Goal: Task Accomplishment & Management: Manage account settings

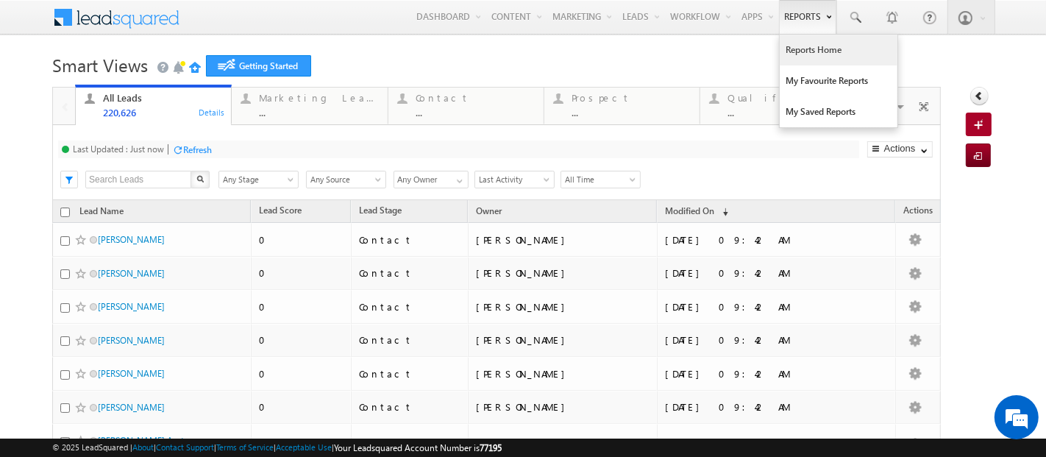
click at [785, 54] on link "Reports Home" at bounding box center [839, 50] width 118 height 31
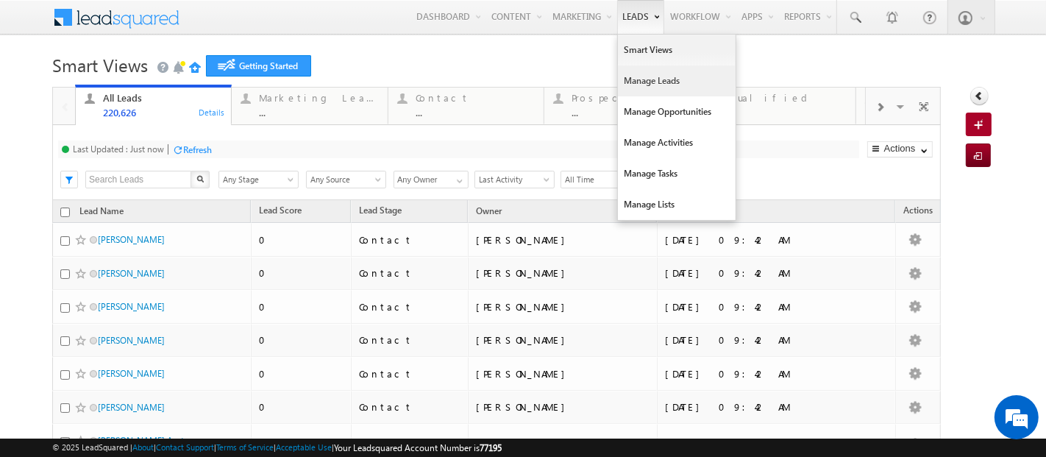
click at [626, 90] on link "Manage Leads" at bounding box center [677, 80] width 118 height 31
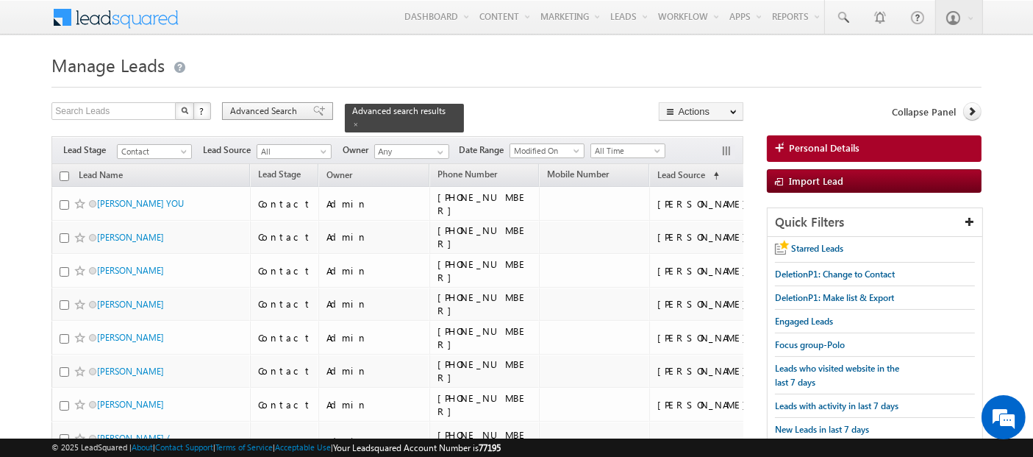
click at [247, 110] on span "Advanced Search" at bounding box center [265, 110] width 71 height 13
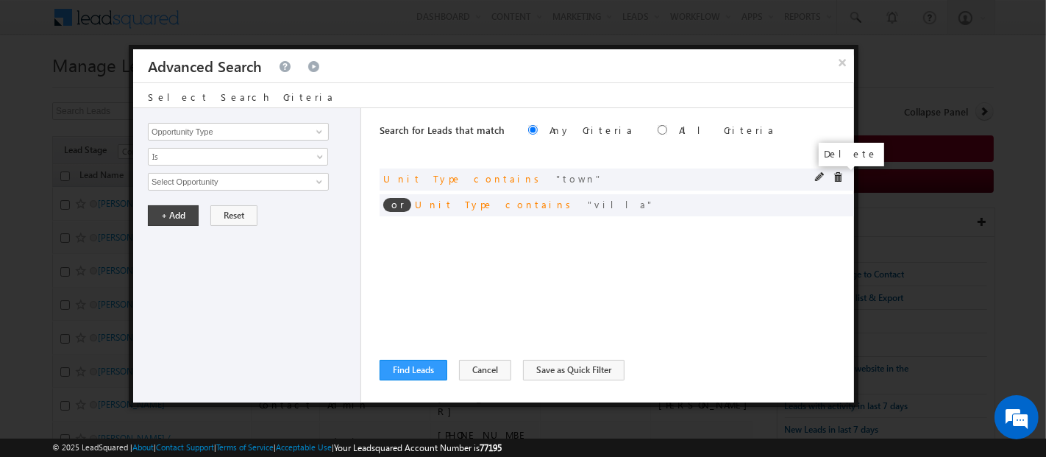
click at [837, 176] on span at bounding box center [837, 177] width 10 height 10
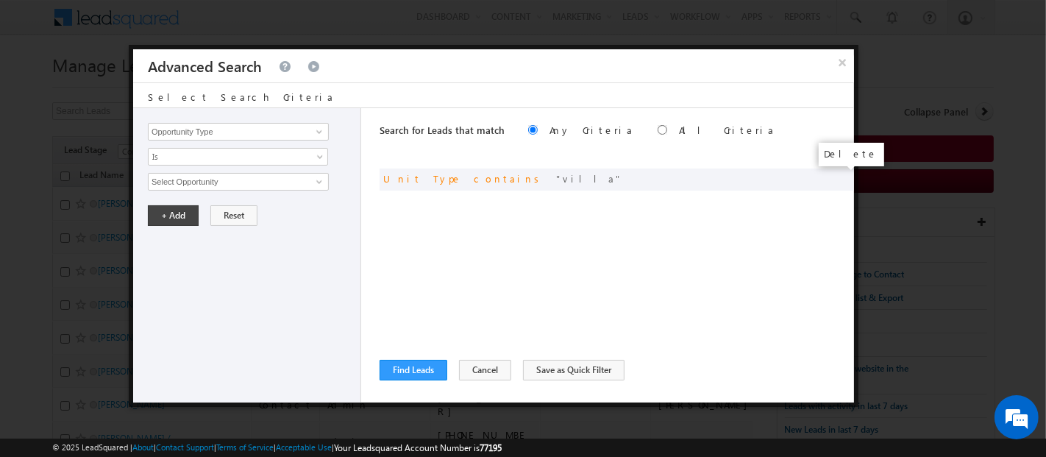
click at [0, 0] on span at bounding box center [0, 0] width 0 height 0
click at [240, 124] on input "Opportunity Type" at bounding box center [238, 132] width 181 height 18
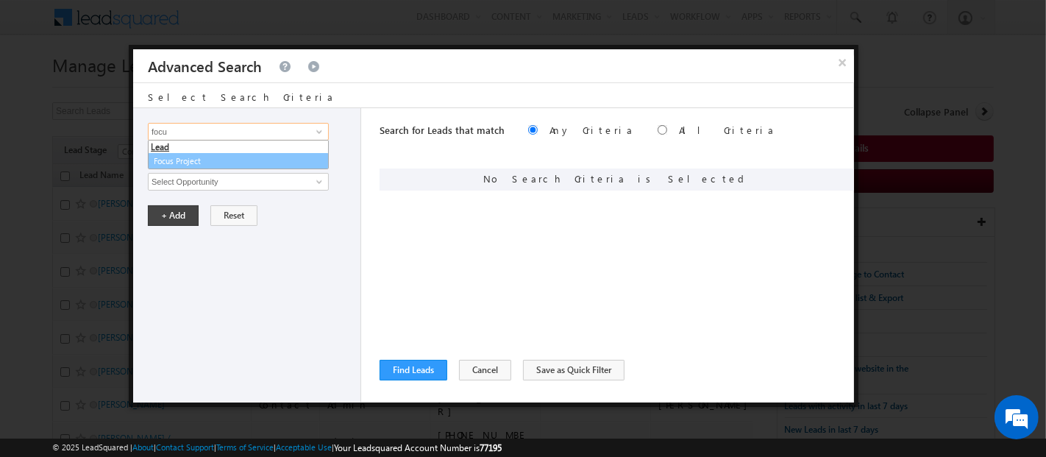
click at [234, 157] on link "Focus Project" at bounding box center [238, 161] width 181 height 17
type input "Focus Project"
click at [235, 173] on input "text" at bounding box center [238, 182] width 181 height 18
type input "P"
click at [207, 152] on span "Is" at bounding box center [229, 156] width 160 height 13
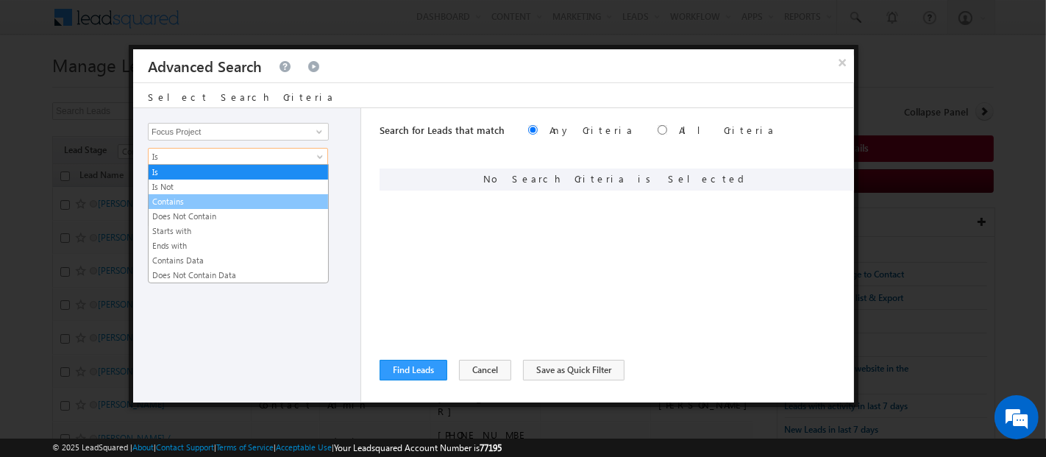
click at [191, 200] on link "Contains" at bounding box center [238, 201] width 179 height 13
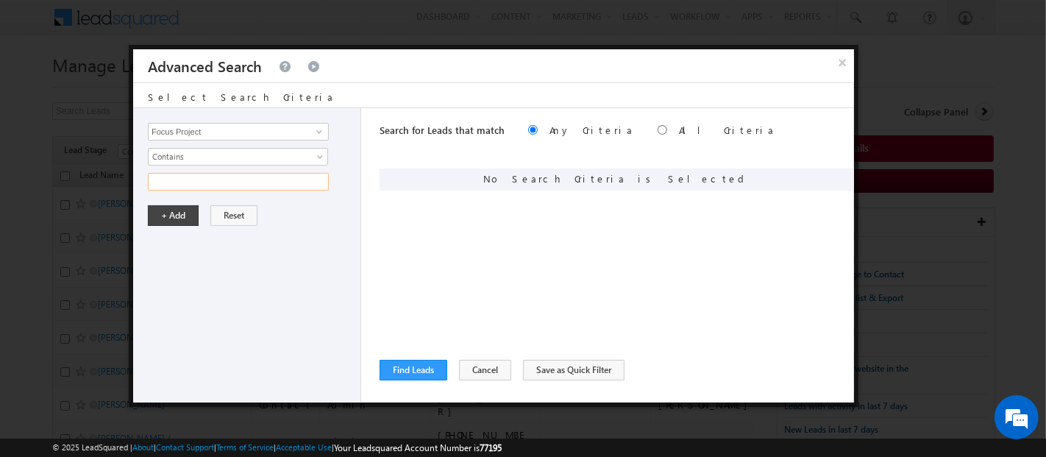
click at [178, 179] on input "text" at bounding box center [238, 182] width 181 height 18
type input "P1 Masaar"
click at [174, 219] on button "+ Add" at bounding box center [173, 215] width 51 height 21
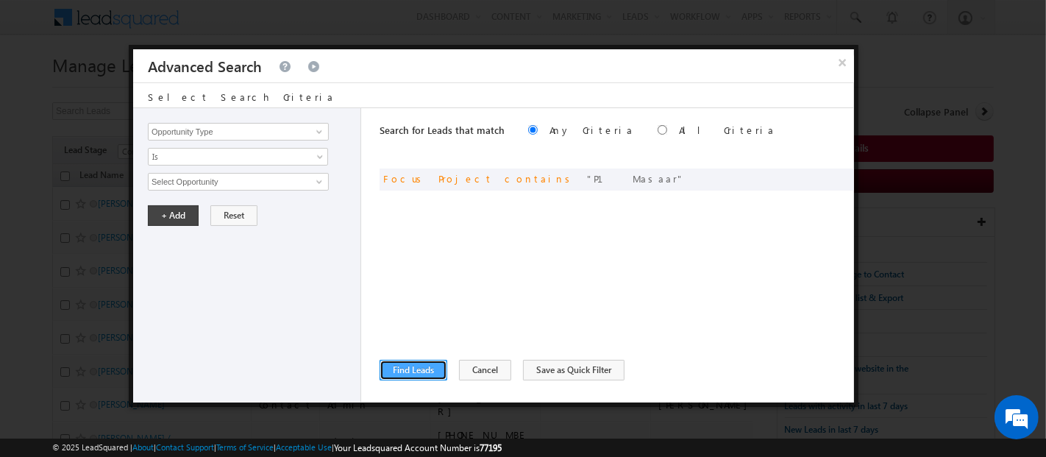
click at [418, 368] on button "Find Leads" at bounding box center [413, 370] width 68 height 21
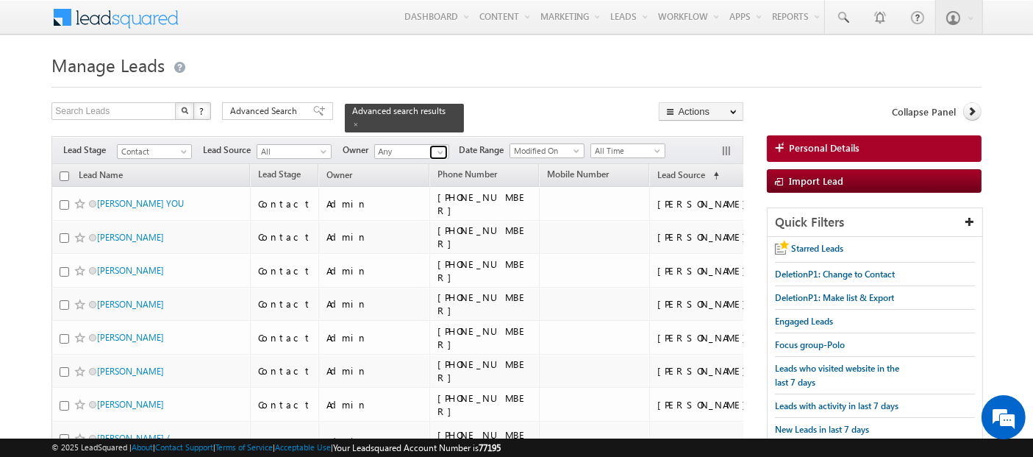
click at [440, 146] on span at bounding box center [441, 152] width 12 height 12
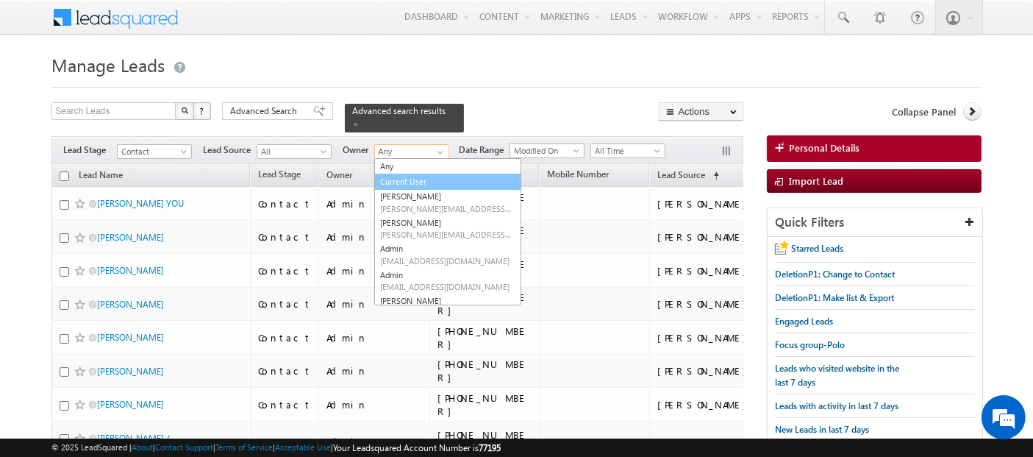
click at [435, 174] on link "Current User" at bounding box center [447, 182] width 147 height 17
type input "Current User"
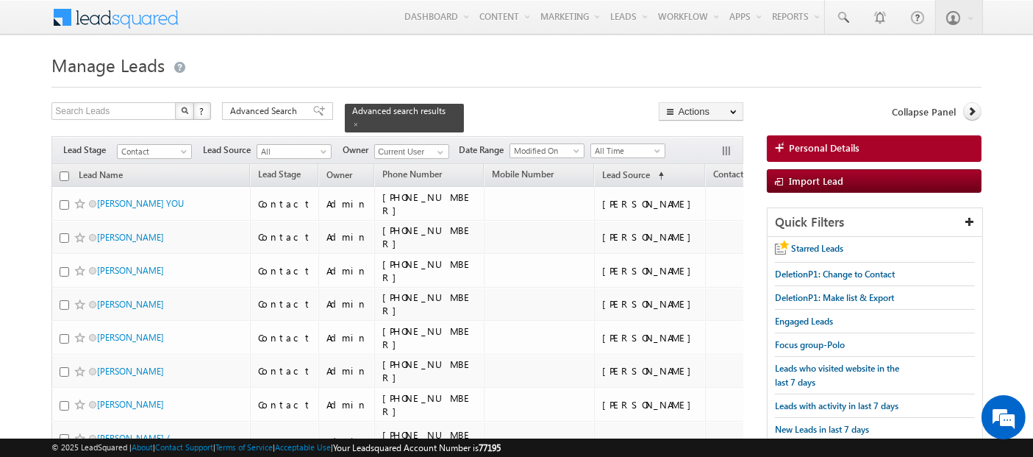
click at [531, 66] on h1 "Manage Leads" at bounding box center [516, 63] width 930 height 29
click at [60, 171] on input "checkbox" at bounding box center [65, 176] width 10 height 10
checkbox input "true"
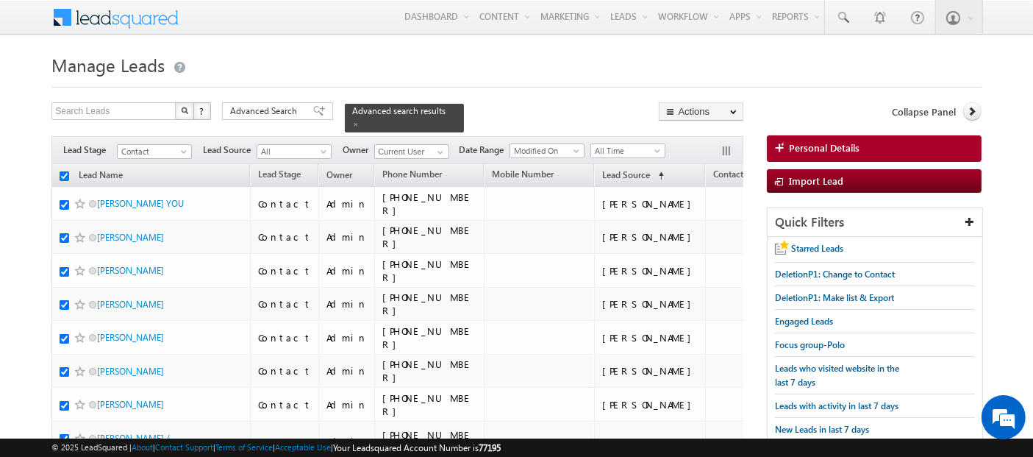
checkbox input "true"
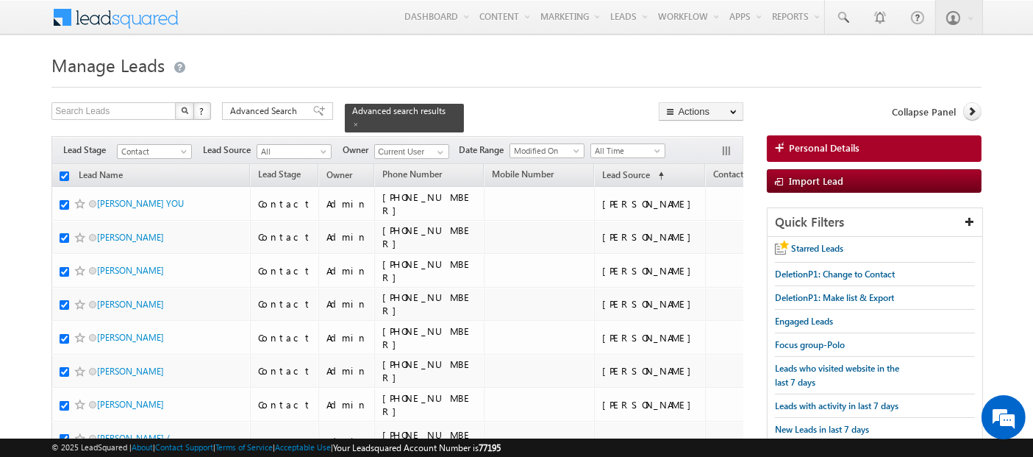
checkbox input "true"
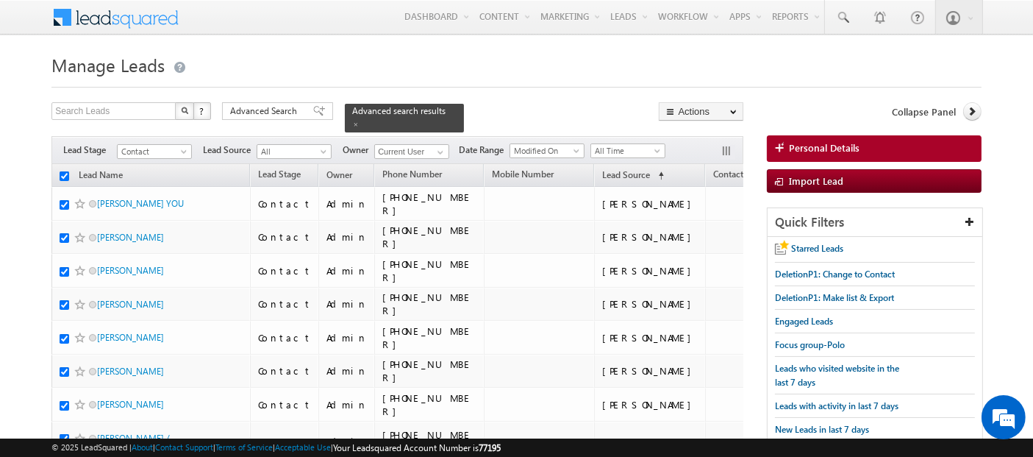
checkbox input "true"
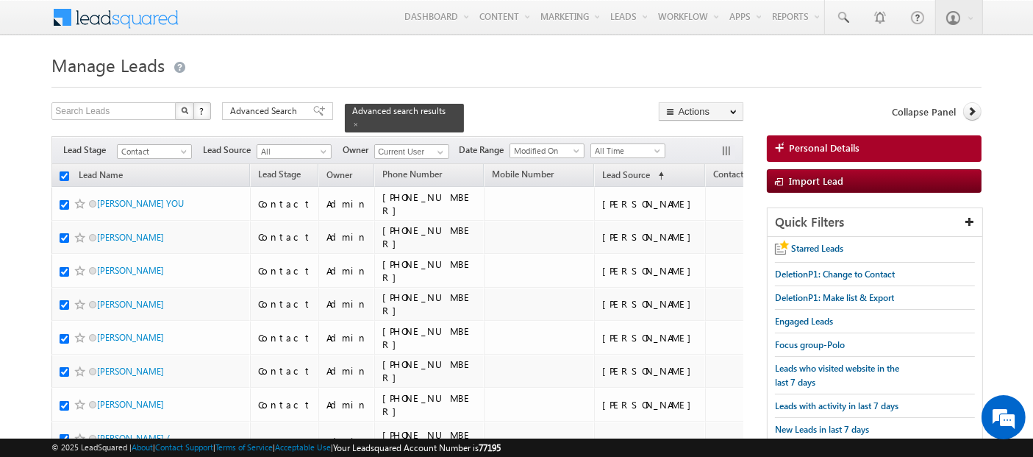
checkbox input "true"
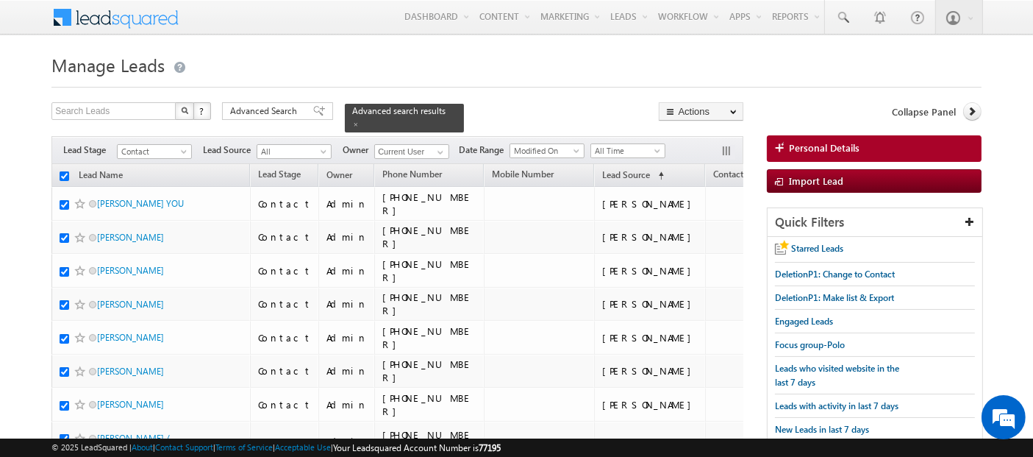
checkbox input "true"
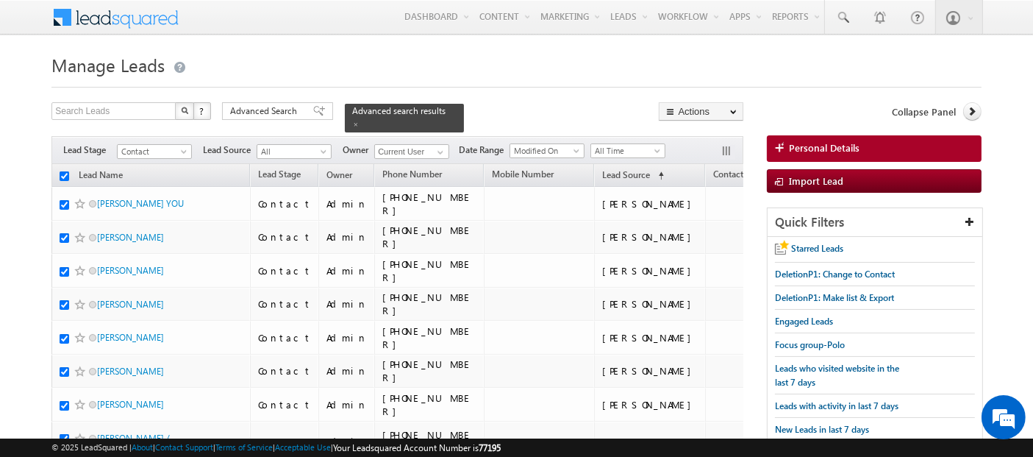
checkbox input "true"
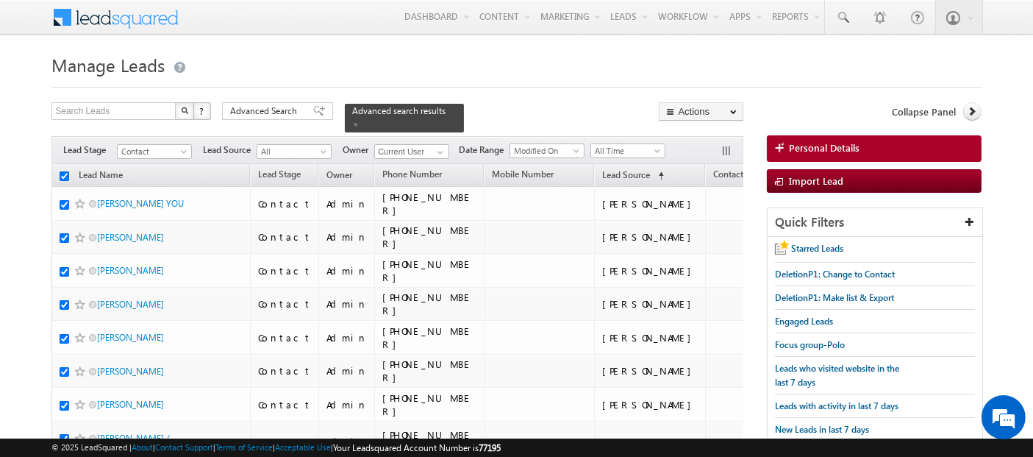
checkbox input "true"
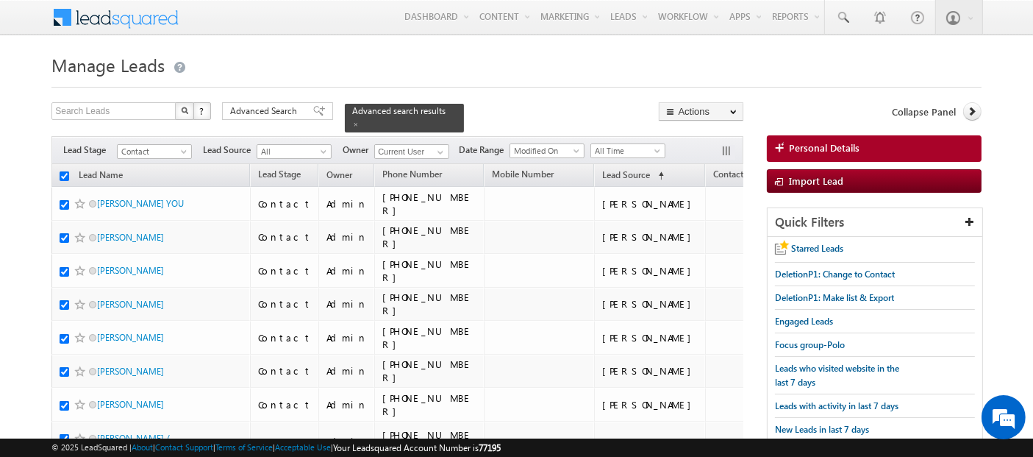
checkbox input "true"
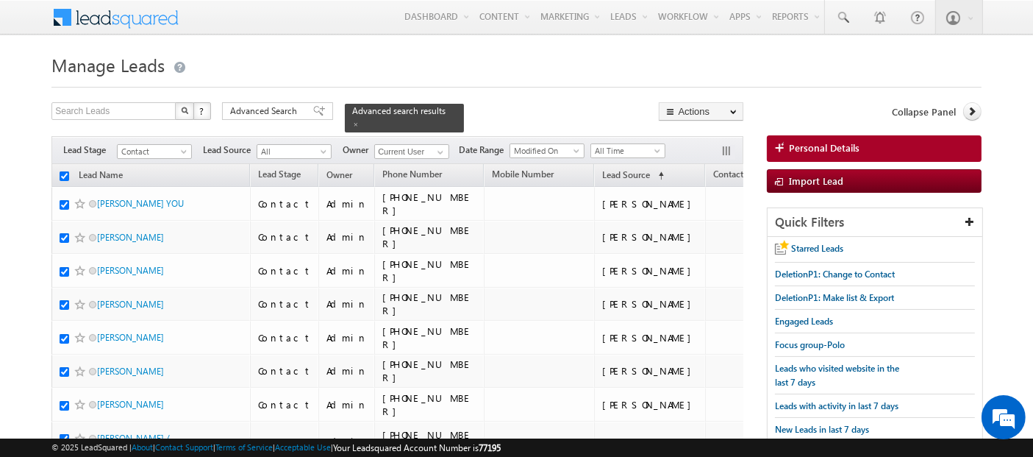
checkbox input "true"
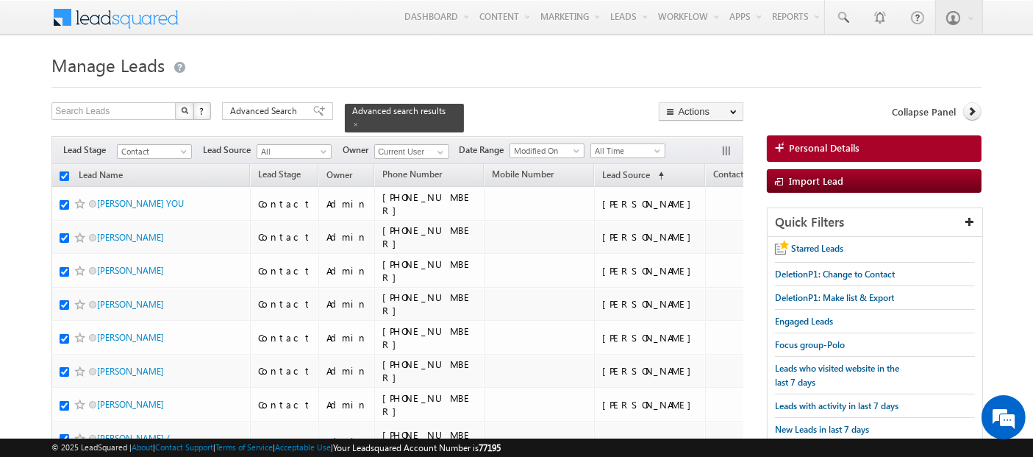
checkbox input "true"
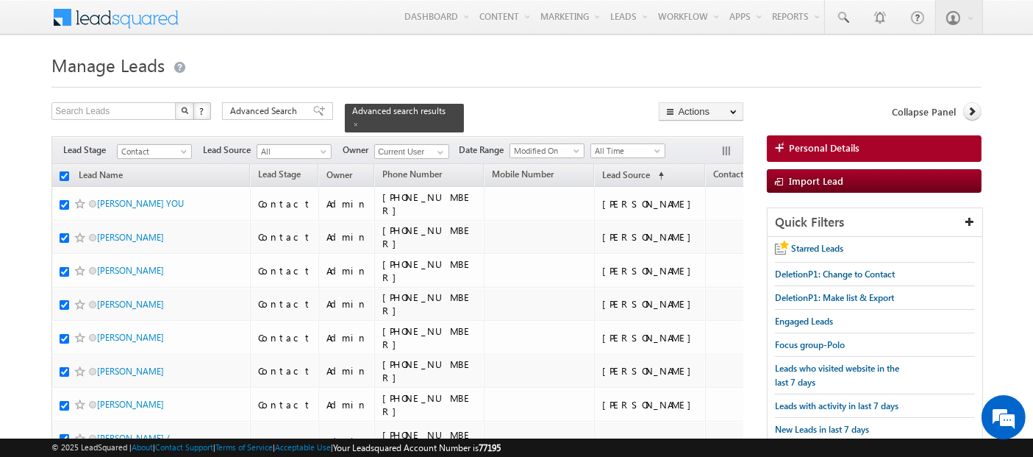
checkbox input "true"
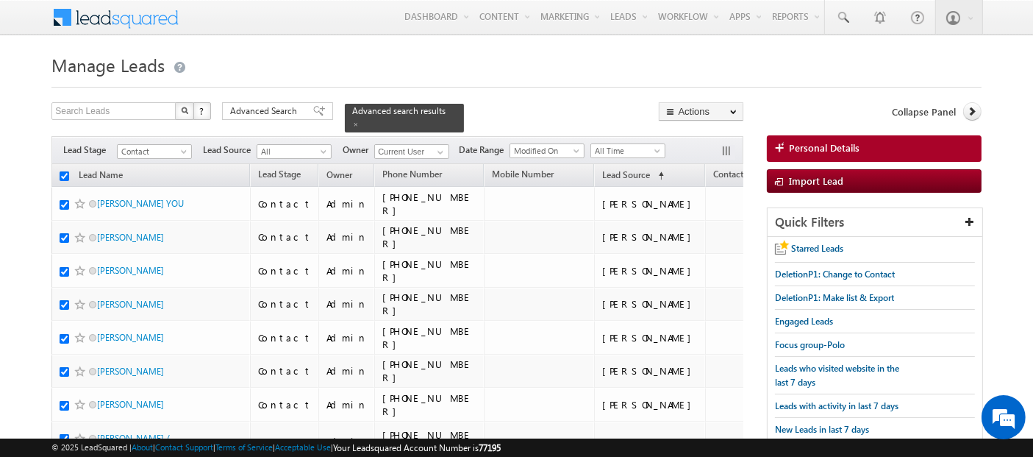
checkbox input "true"
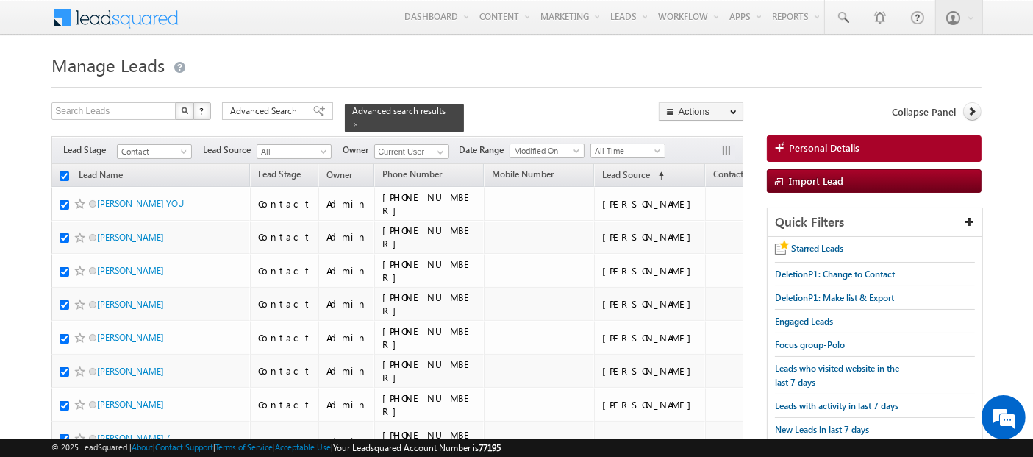
checkbox input "true"
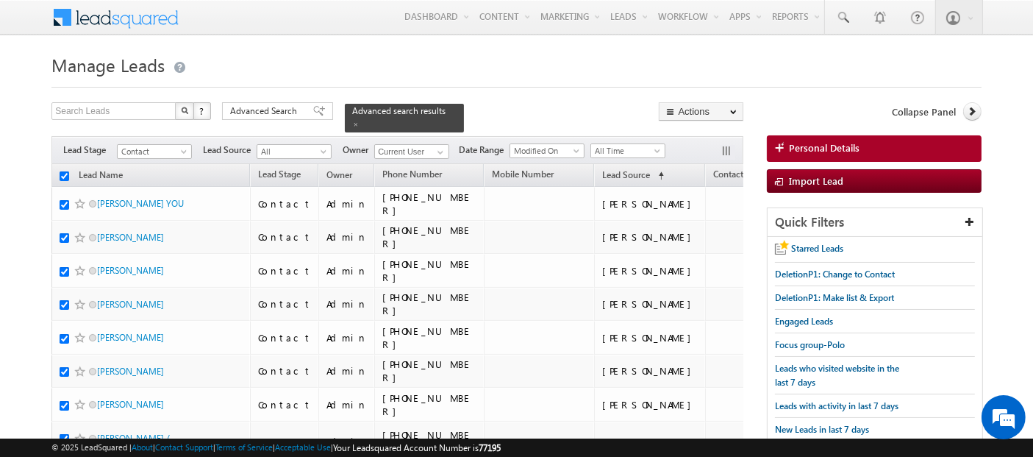
checkbox input "true"
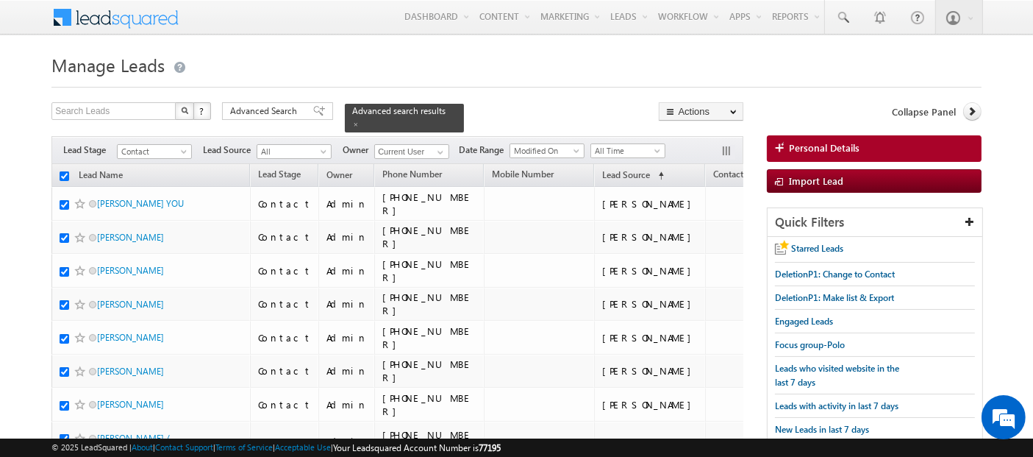
checkbox input "true"
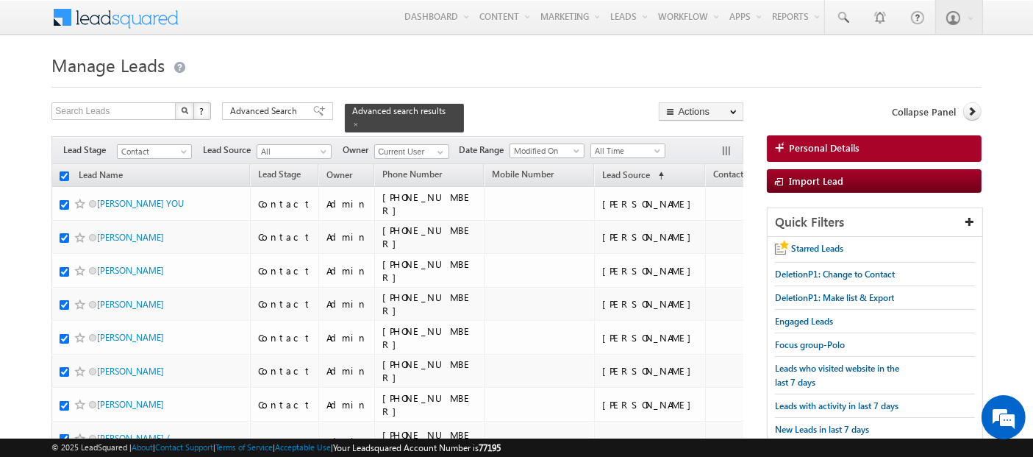
checkbox input "true"
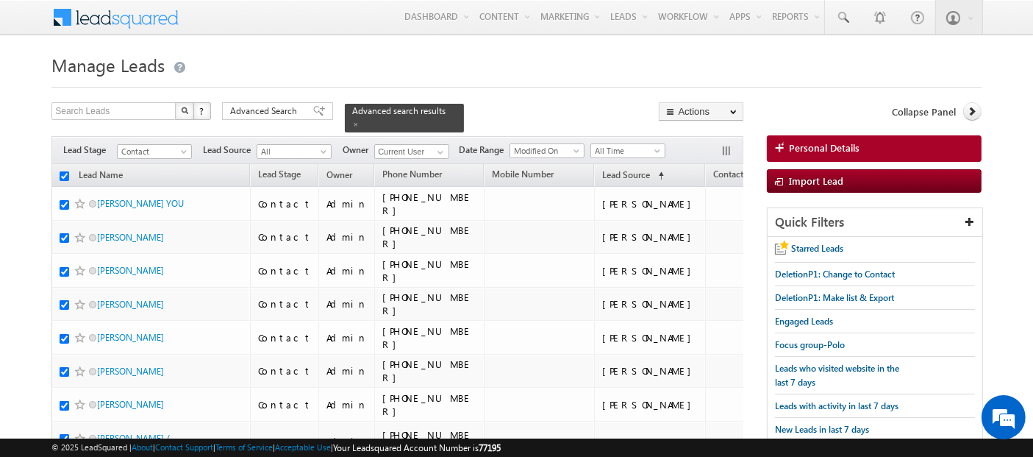
checkbox input "true"
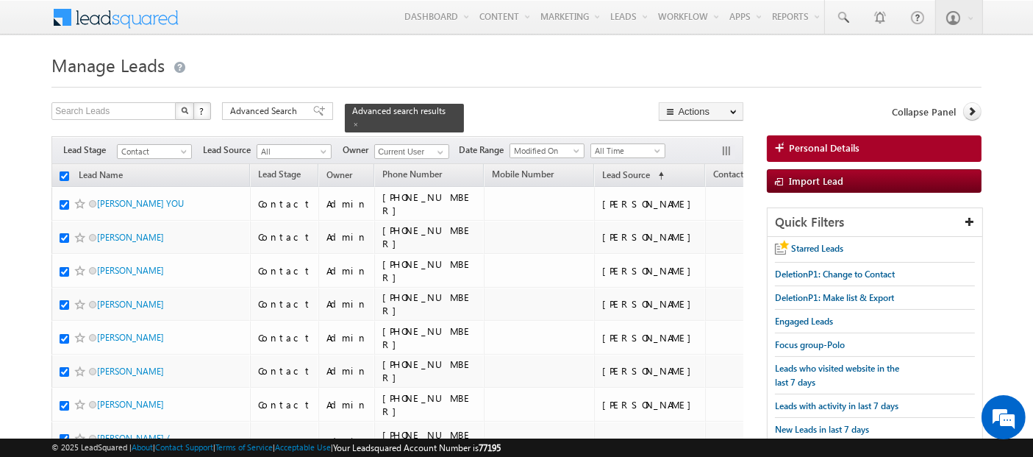
checkbox input "true"
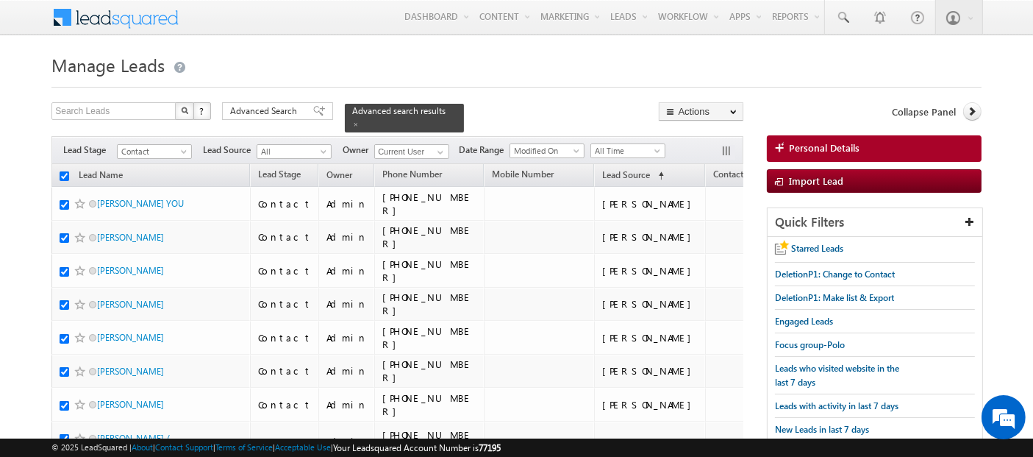
checkbox input "true"
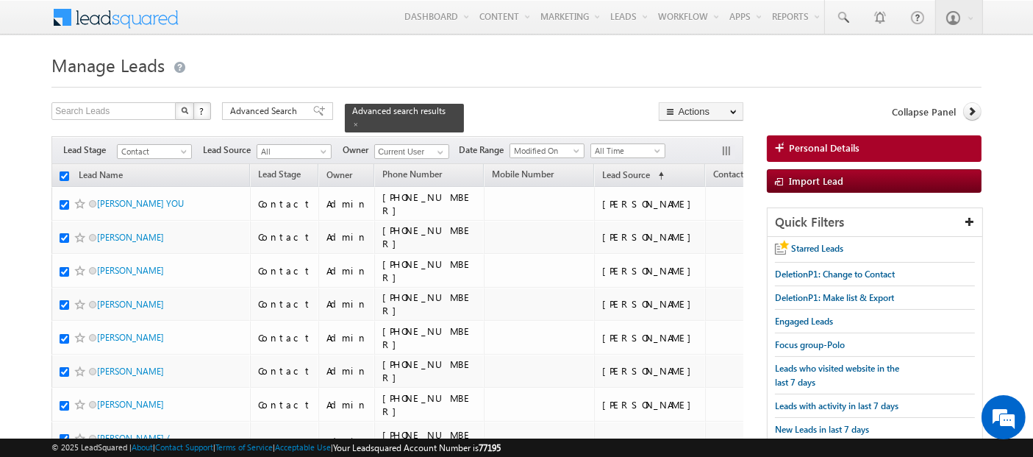
checkbox input "true"
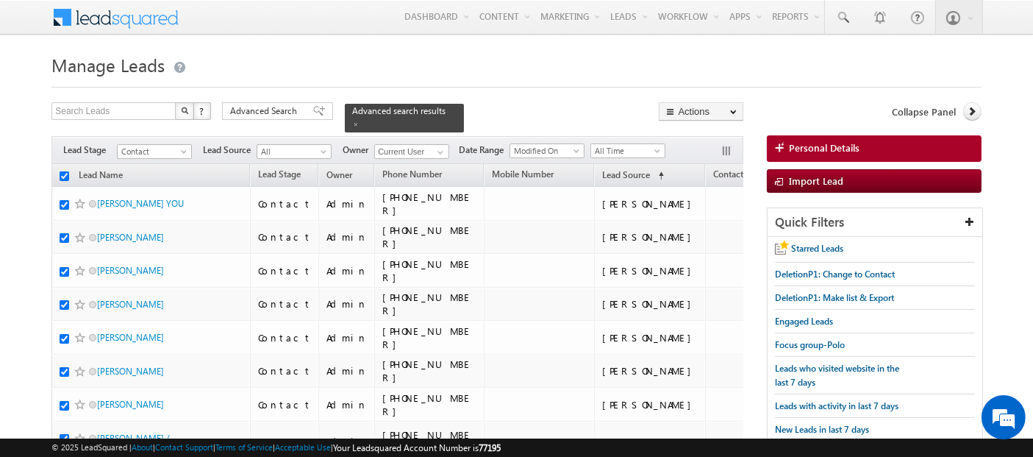
checkbox input "true"
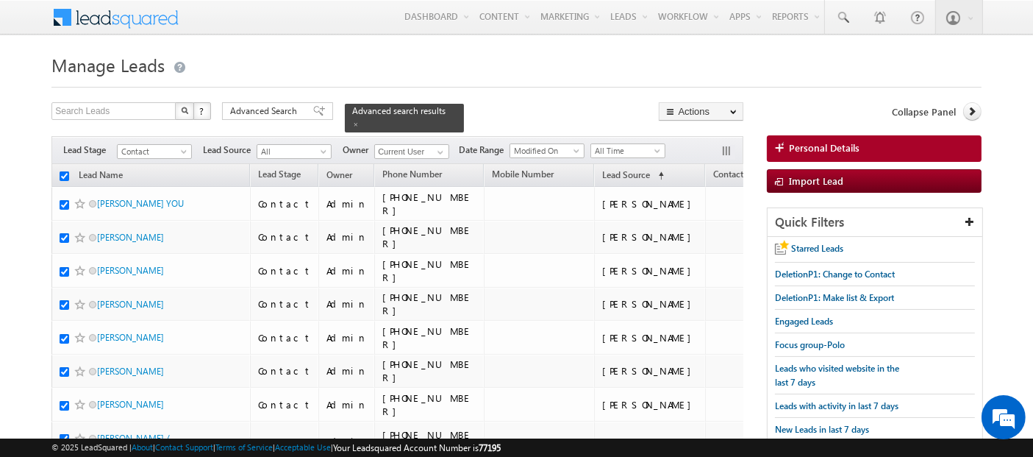
checkbox input "true"
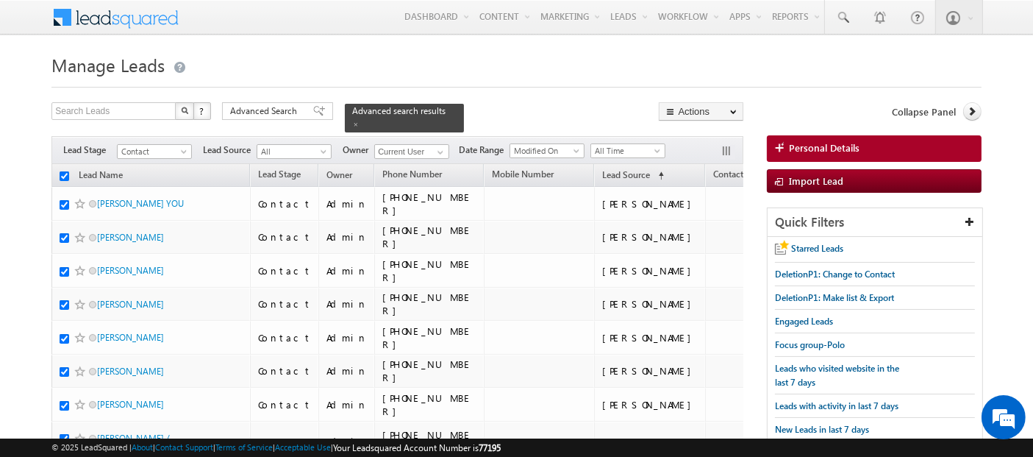
checkbox input "true"
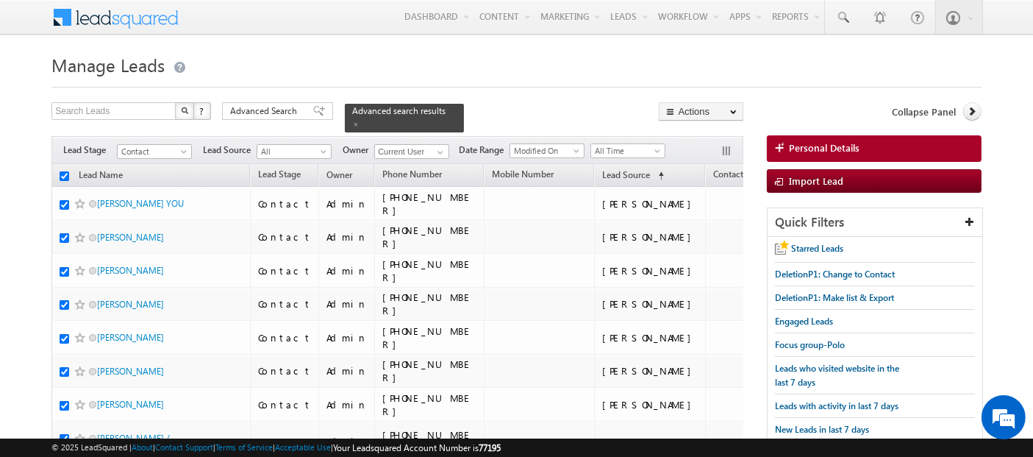
checkbox input "true"
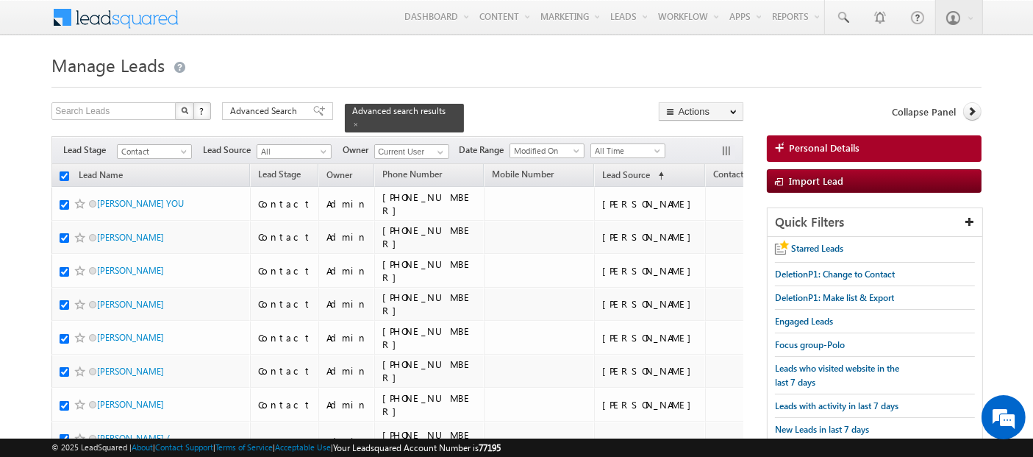
checkbox input "true"
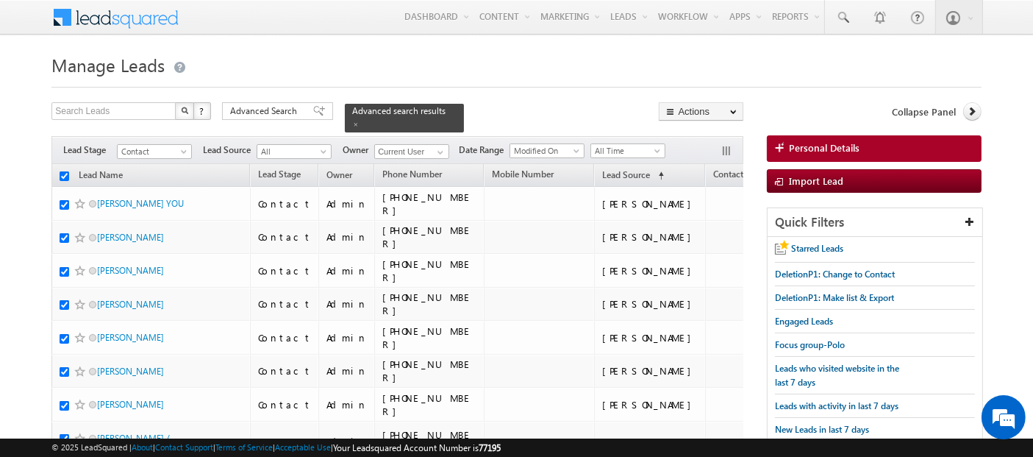
checkbox input "true"
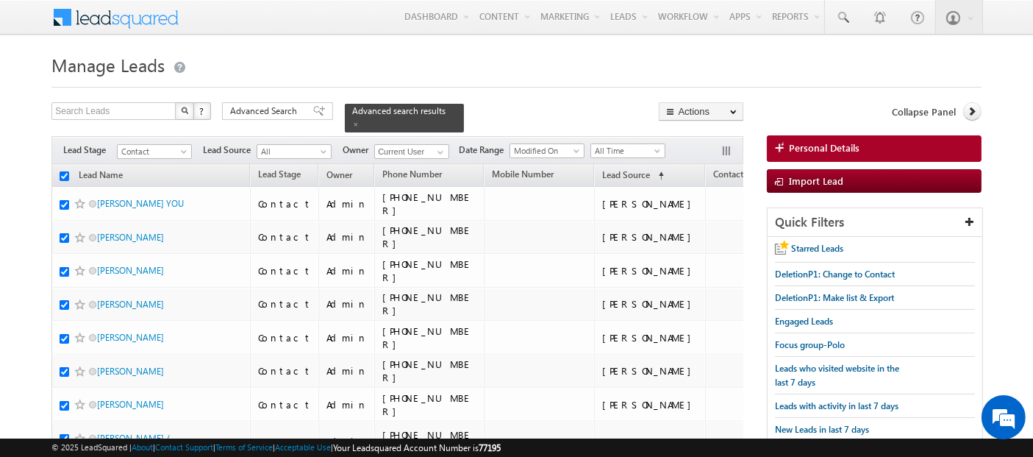
checkbox input "true"
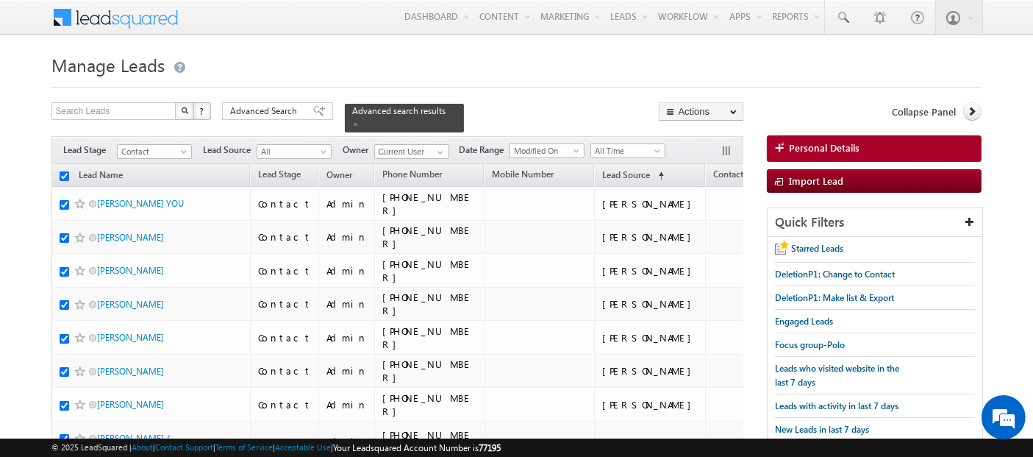
checkbox input "true"
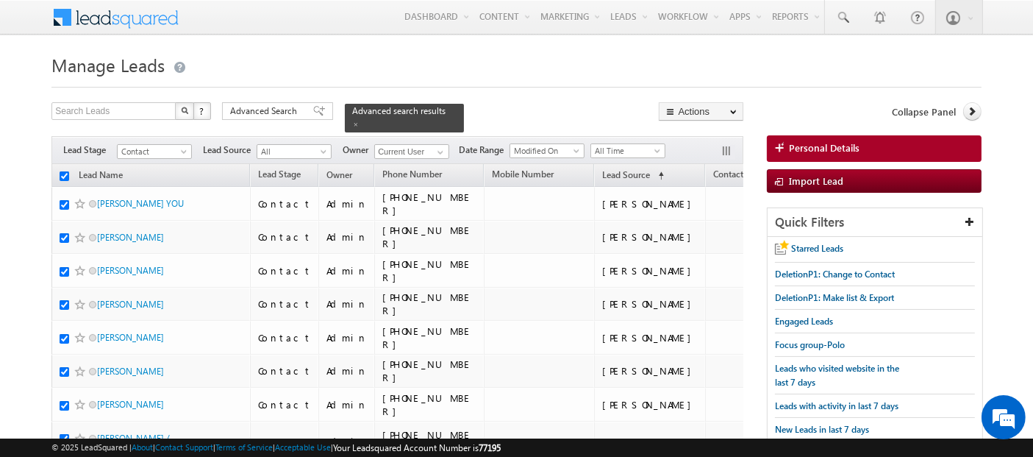
checkbox input "true"
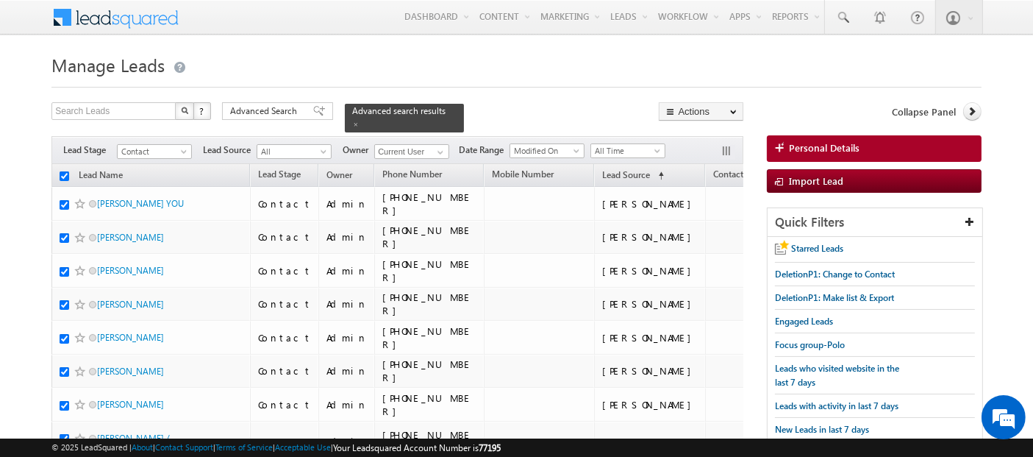
checkbox input "true"
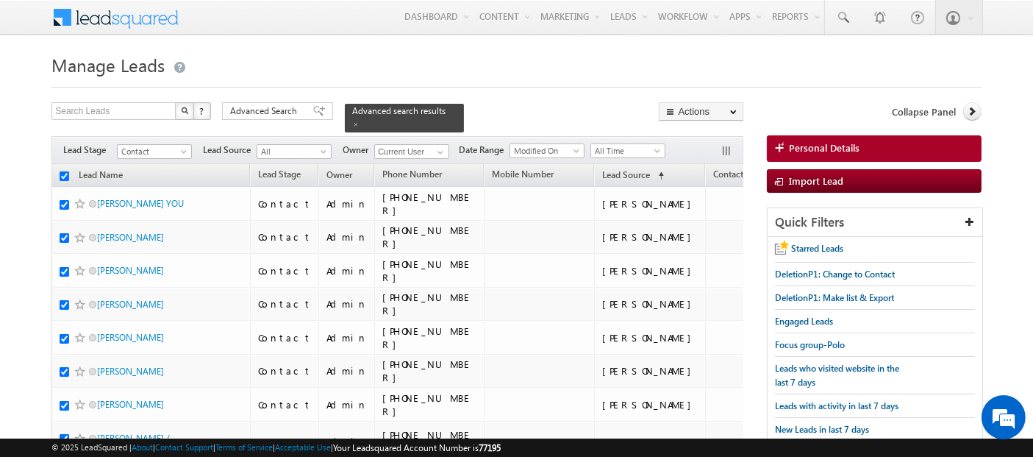
checkbox input "true"
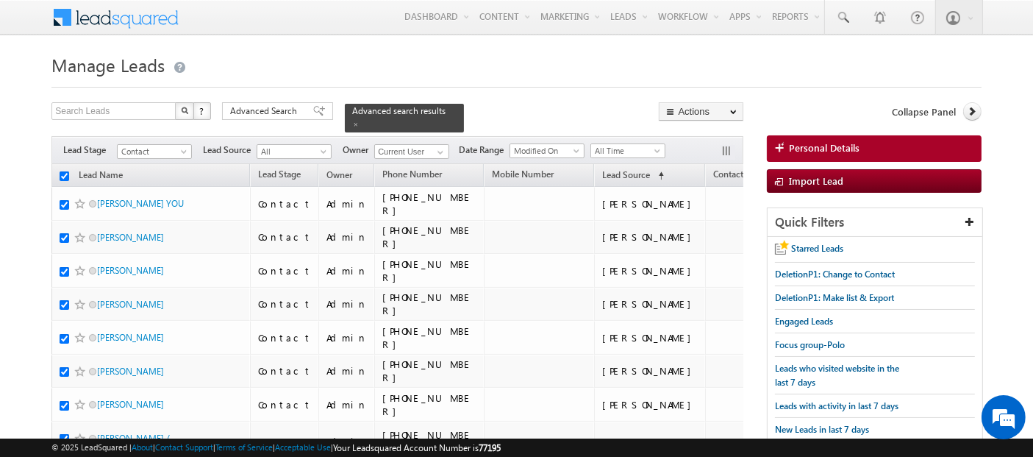
checkbox input "true"
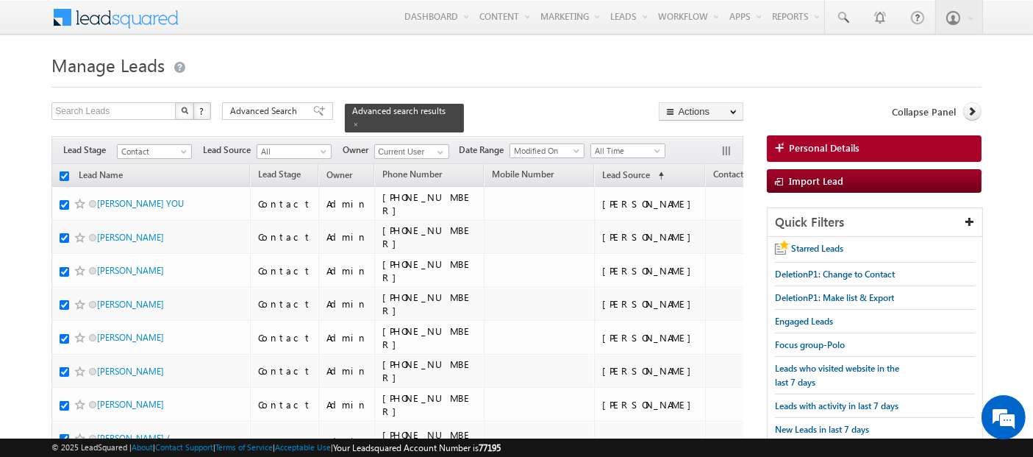
checkbox input "true"
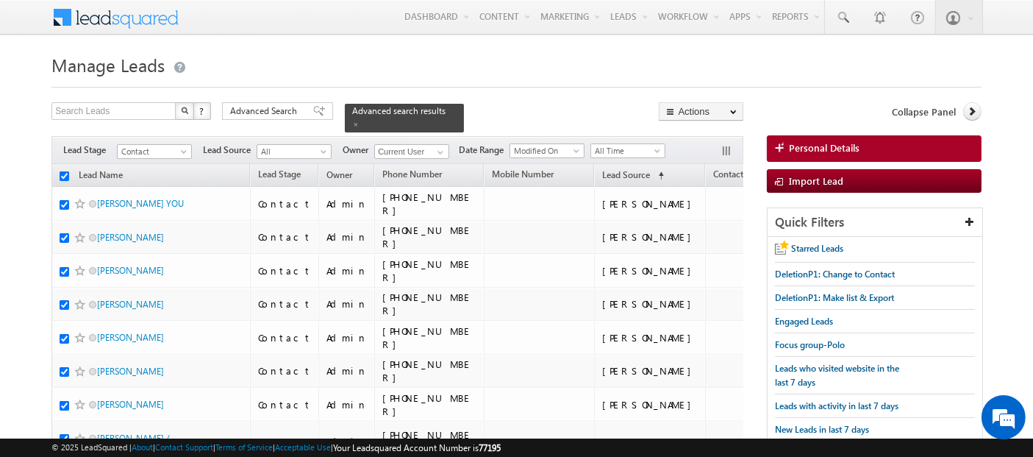
checkbox input "true"
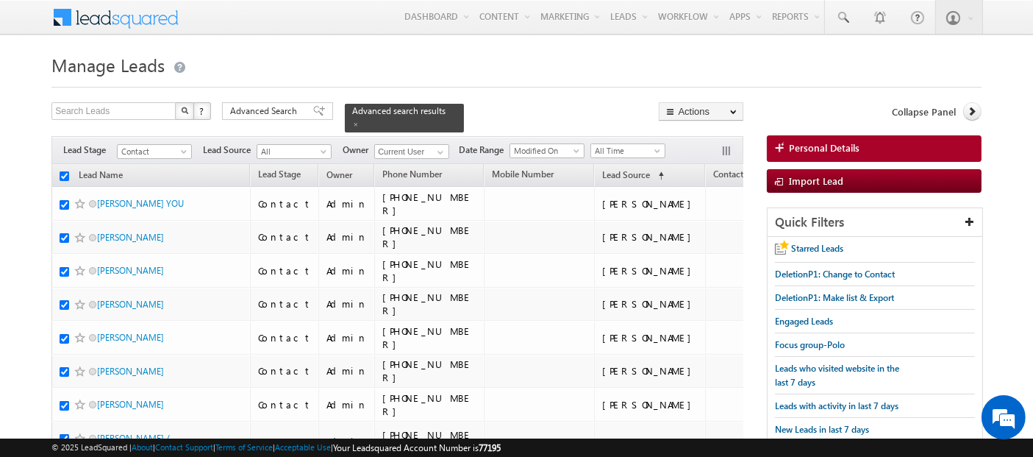
checkbox input "true"
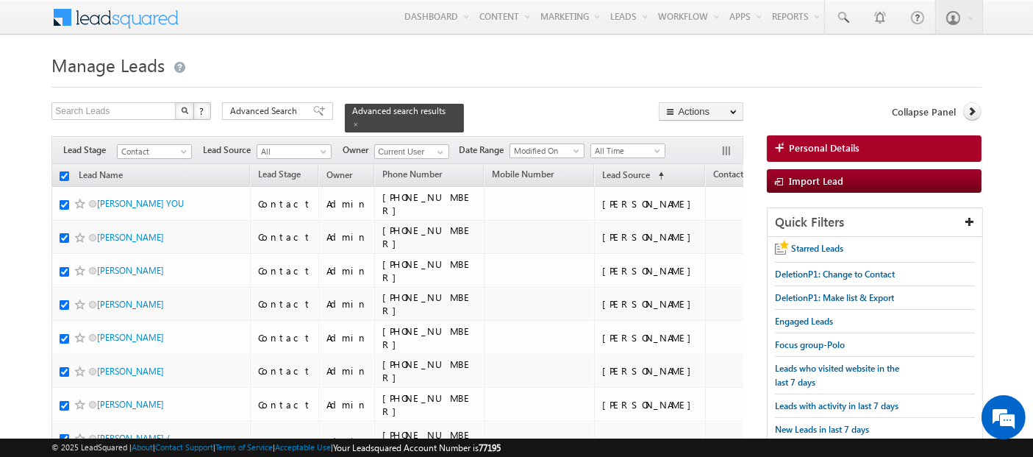
checkbox input "true"
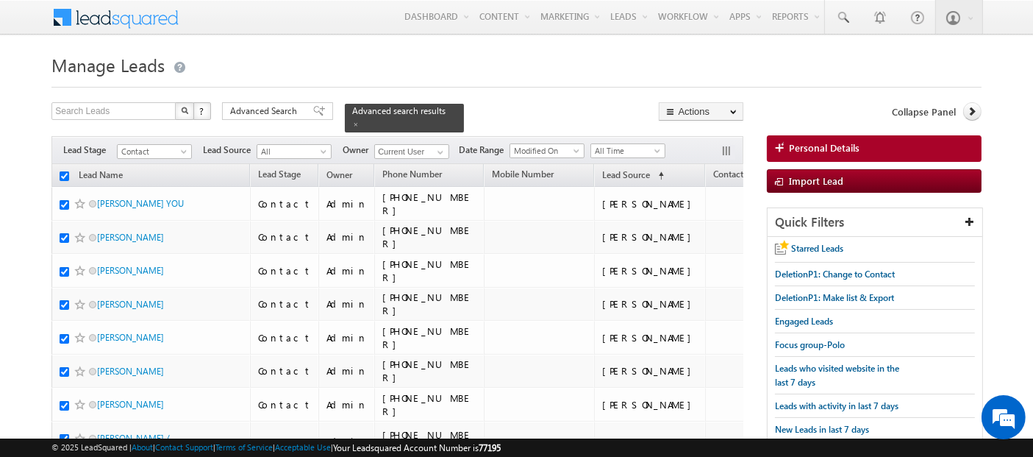
checkbox input "true"
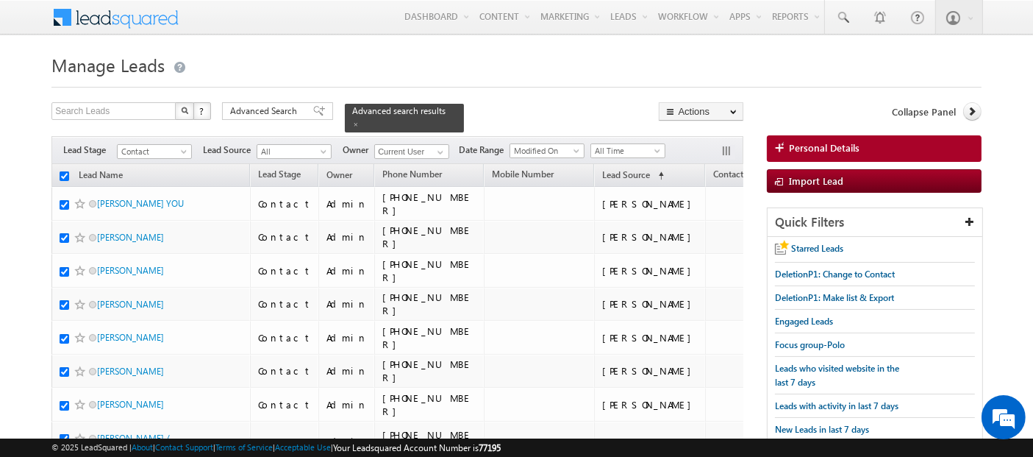
checkbox input "true"
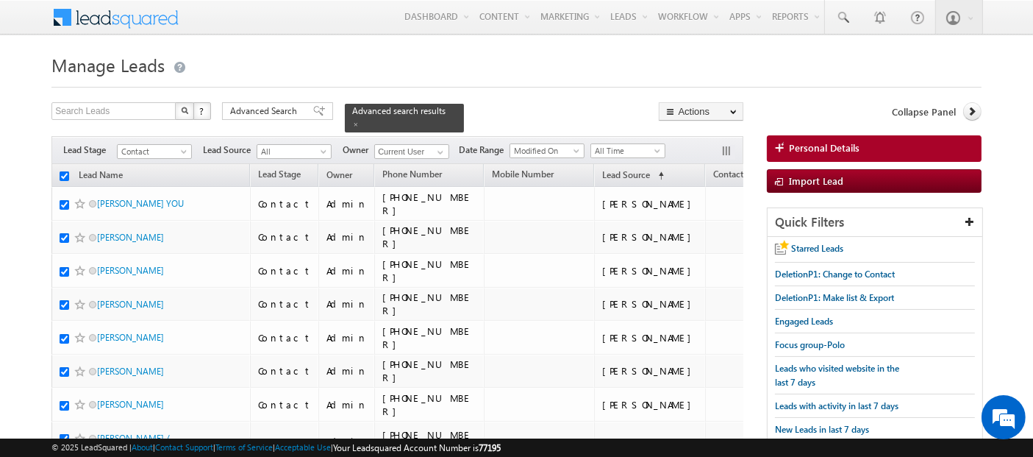
checkbox input "true"
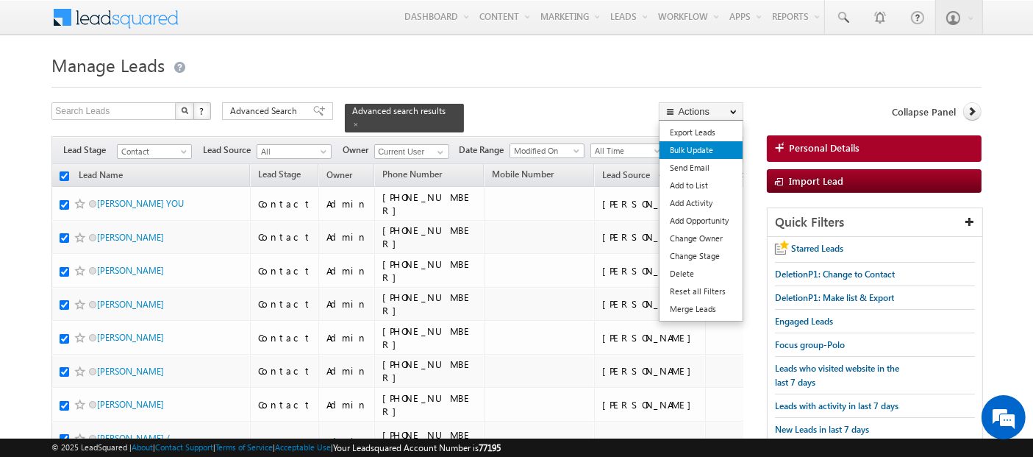
click at [689, 153] on link "Bulk Update" at bounding box center [701, 150] width 83 height 18
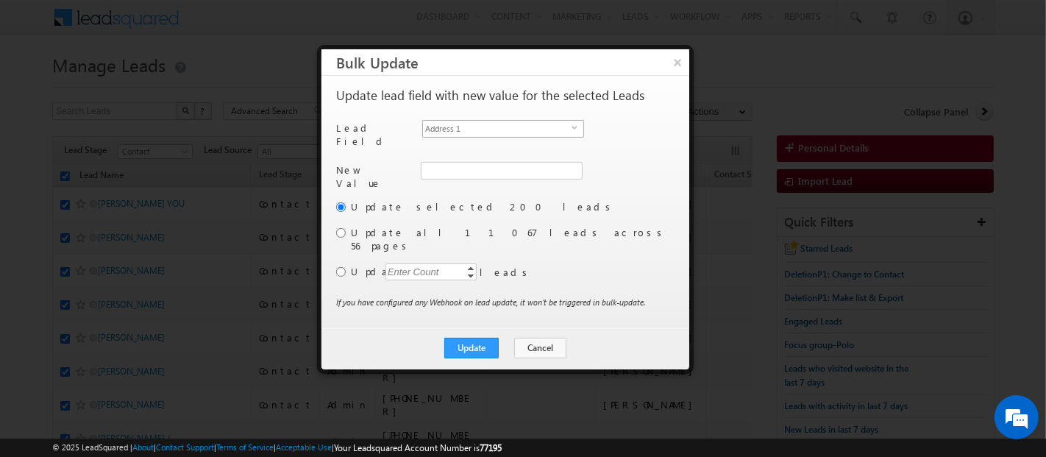
click at [476, 125] on span "Address 1" at bounding box center [497, 129] width 149 height 16
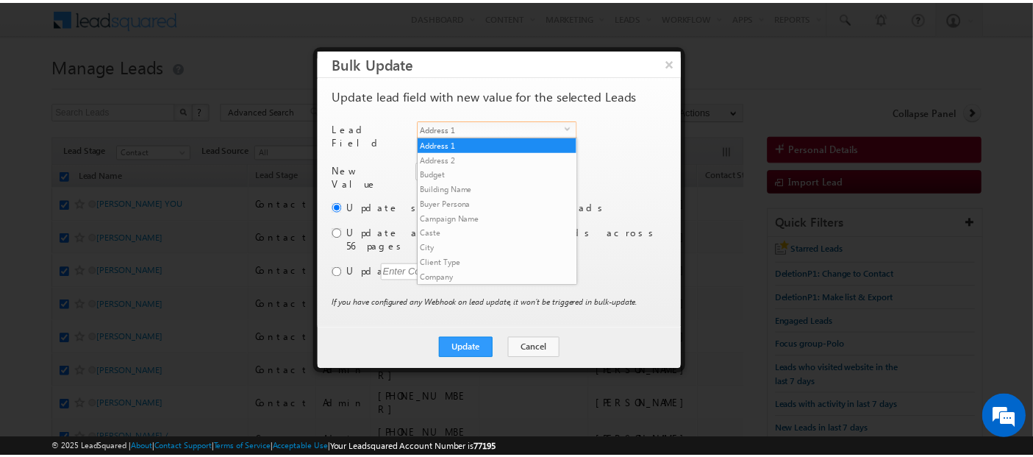
scroll to position [559, 0]
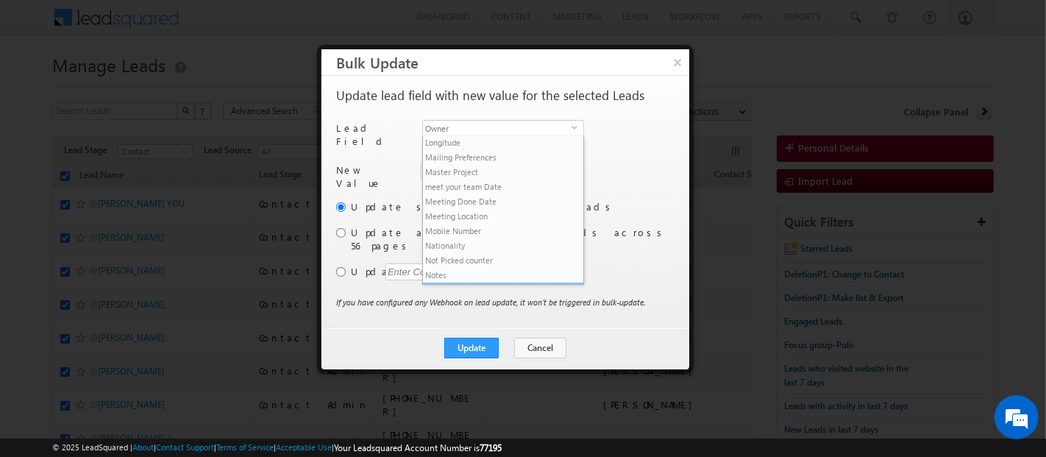
click at [471, 282] on li "Owner" at bounding box center [503, 289] width 160 height 15
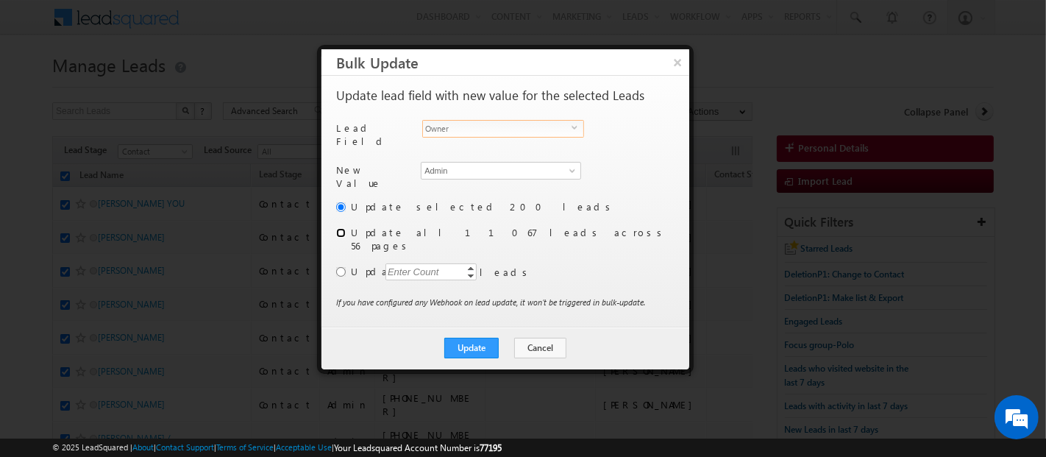
click at [339, 228] on input "radio" at bounding box center [341, 233] width 10 height 10
click at [475, 168] on input "Admin" at bounding box center [501, 171] width 160 height 18
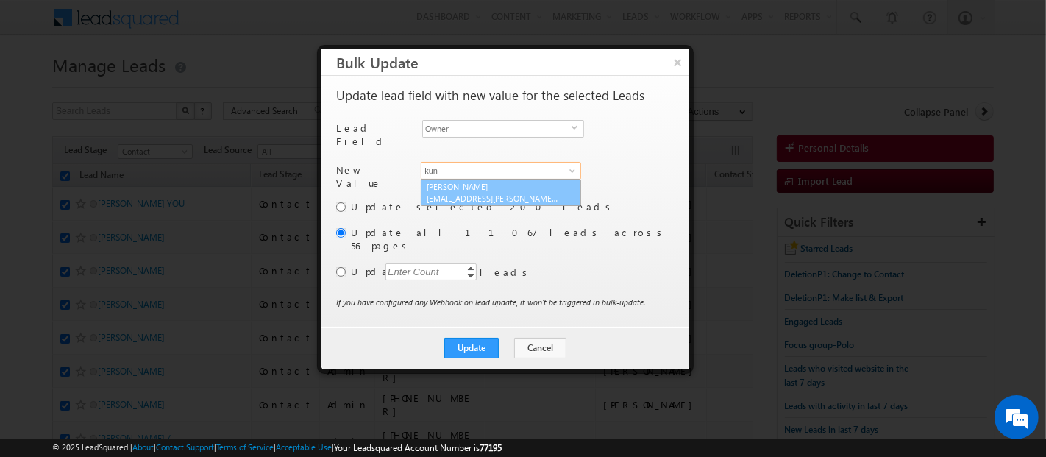
click at [449, 193] on span "[EMAIL_ADDRESS][PERSON_NAME][DOMAIN_NAME]" at bounding box center [493, 198] width 132 height 11
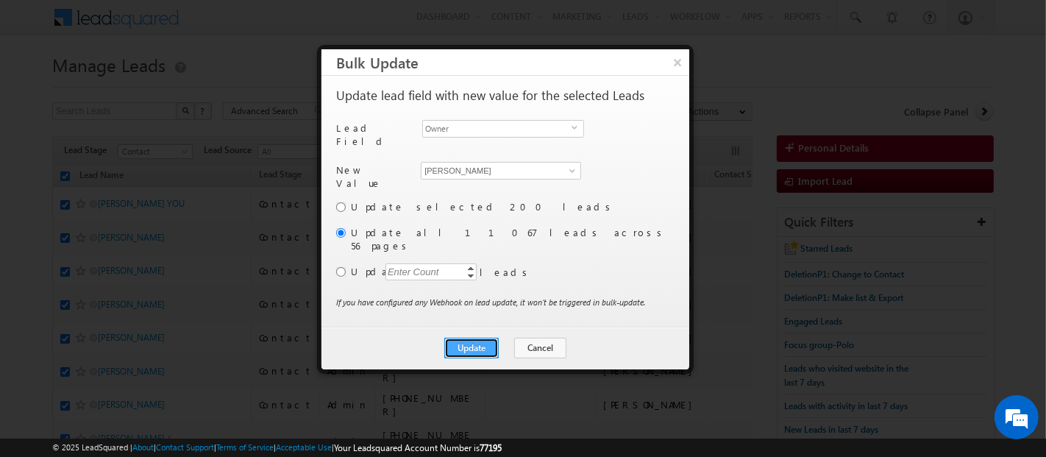
click at [468, 338] on button "Update" at bounding box center [471, 348] width 54 height 21
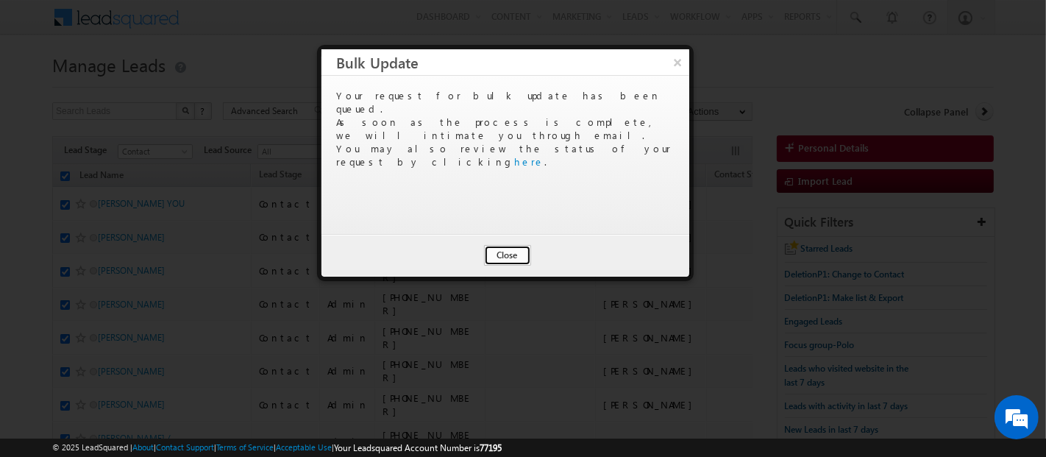
click at [514, 249] on button "Close" at bounding box center [507, 255] width 47 height 21
